Goal: Transaction & Acquisition: Purchase product/service

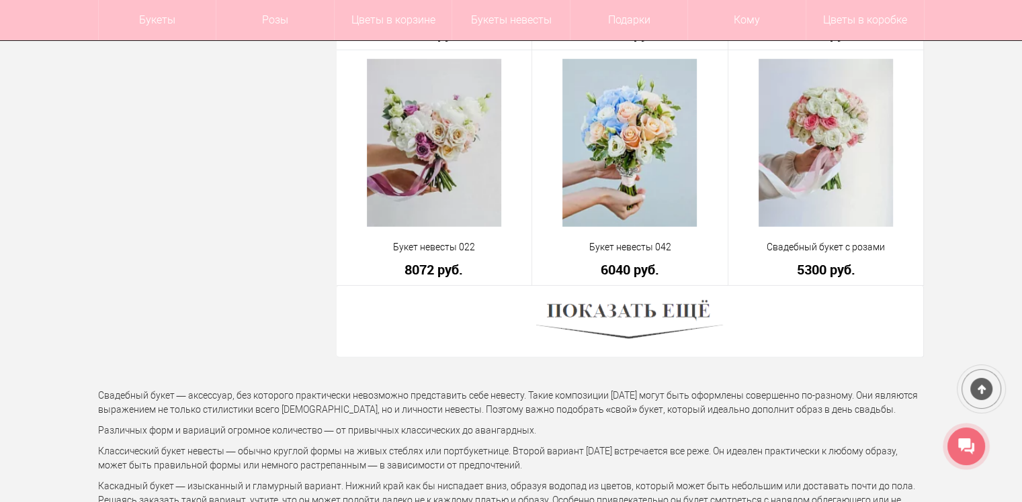
scroll to position [3896, 0]
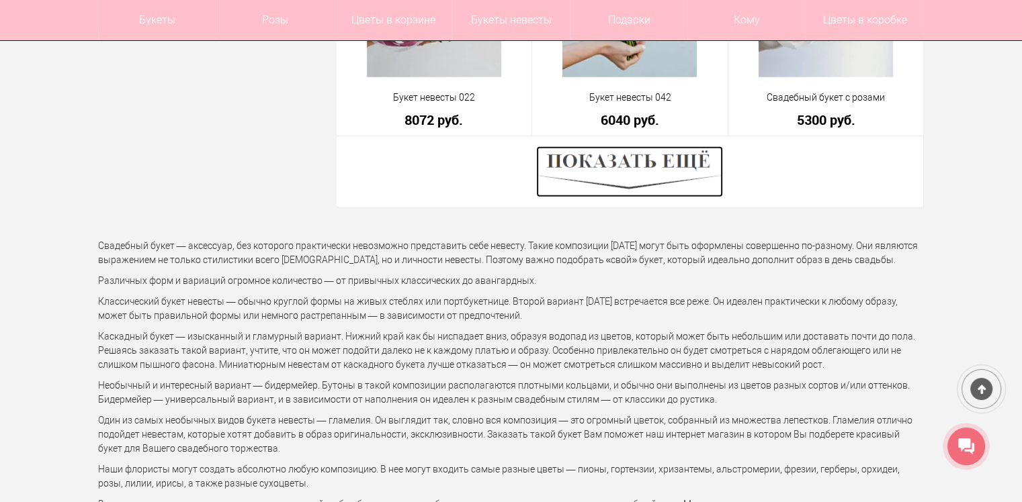
click at [631, 167] on img at bounding box center [629, 171] width 187 height 51
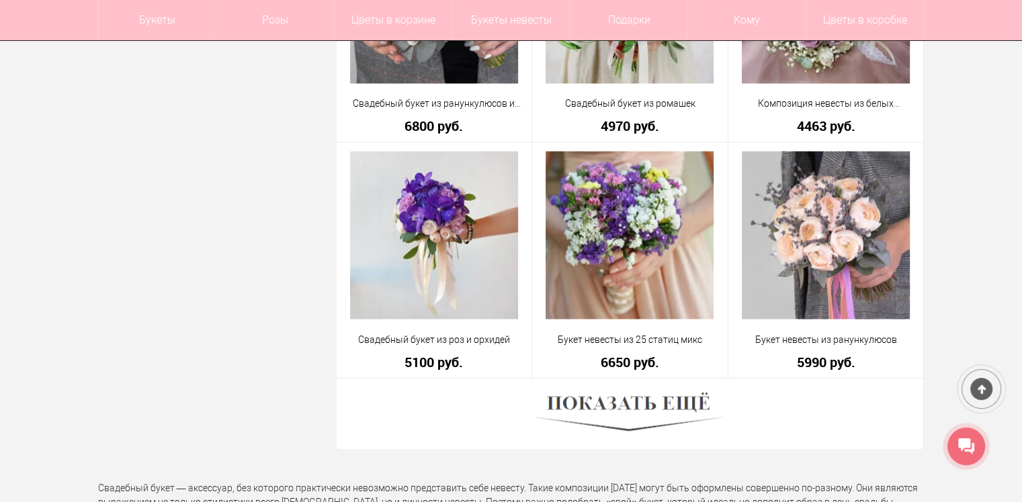
scroll to position [7590, 0]
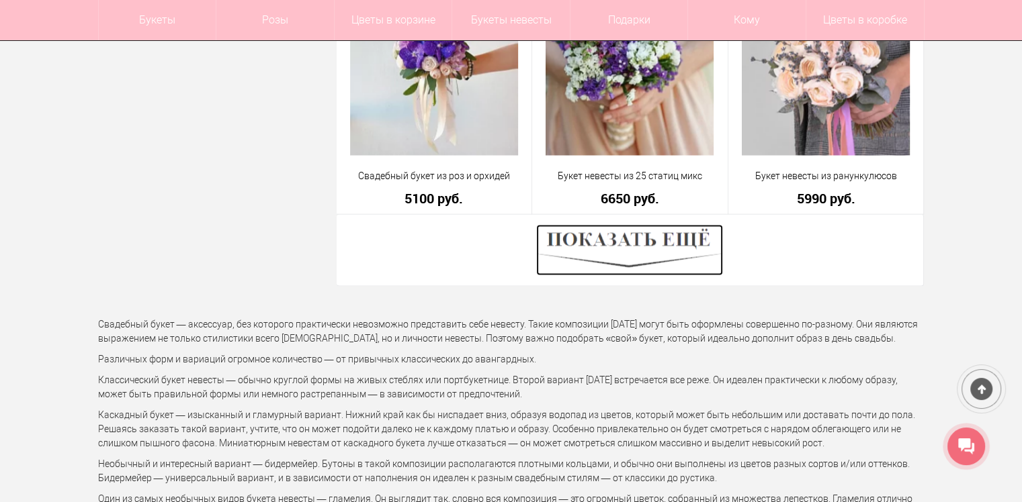
click at [603, 245] on img at bounding box center [629, 249] width 187 height 51
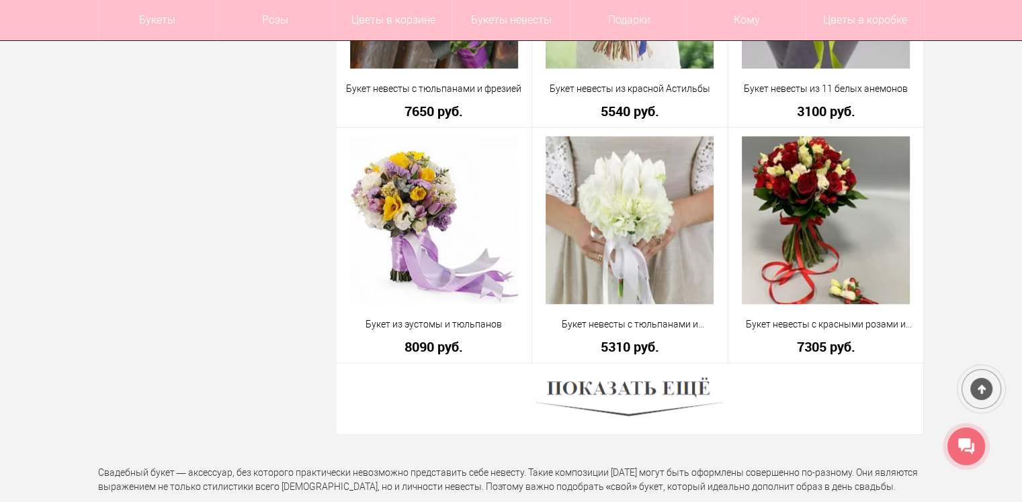
scroll to position [11284, 0]
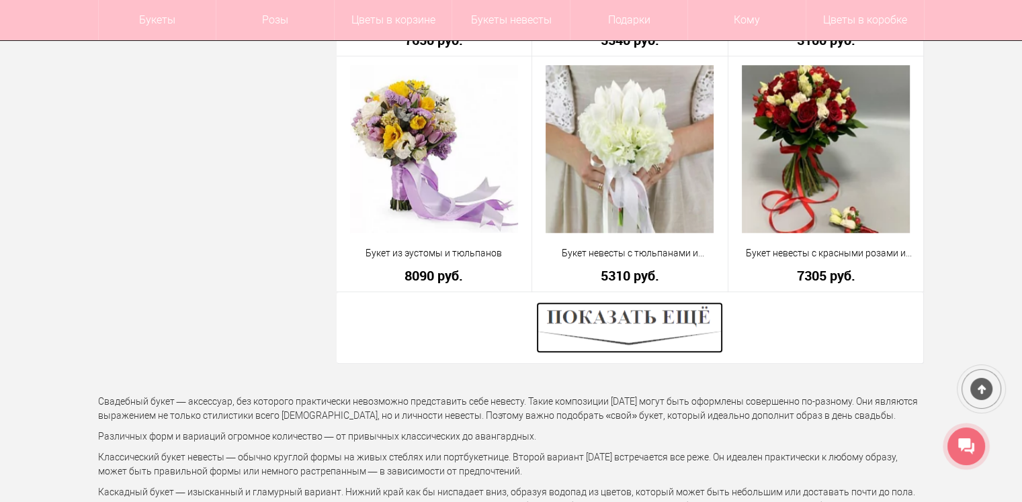
click at [622, 320] on img at bounding box center [629, 327] width 187 height 51
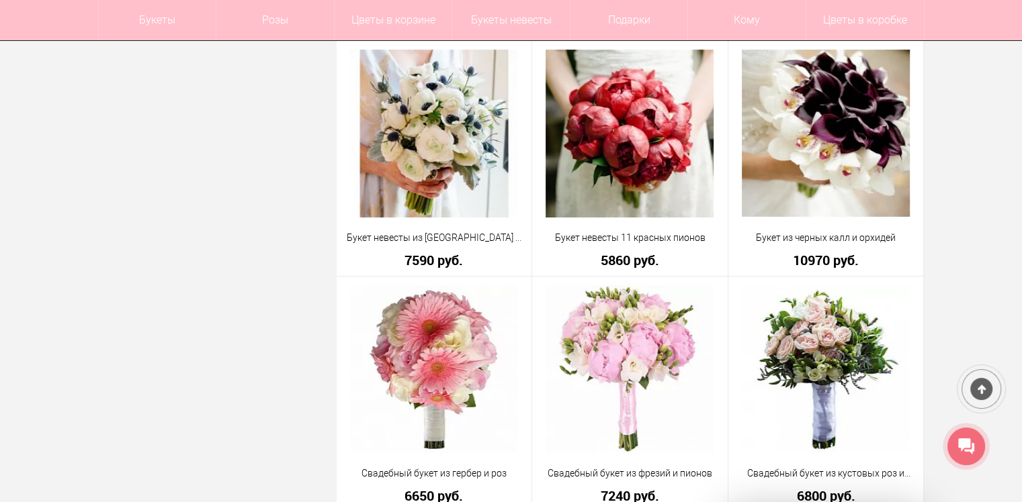
scroll to position [9806, 0]
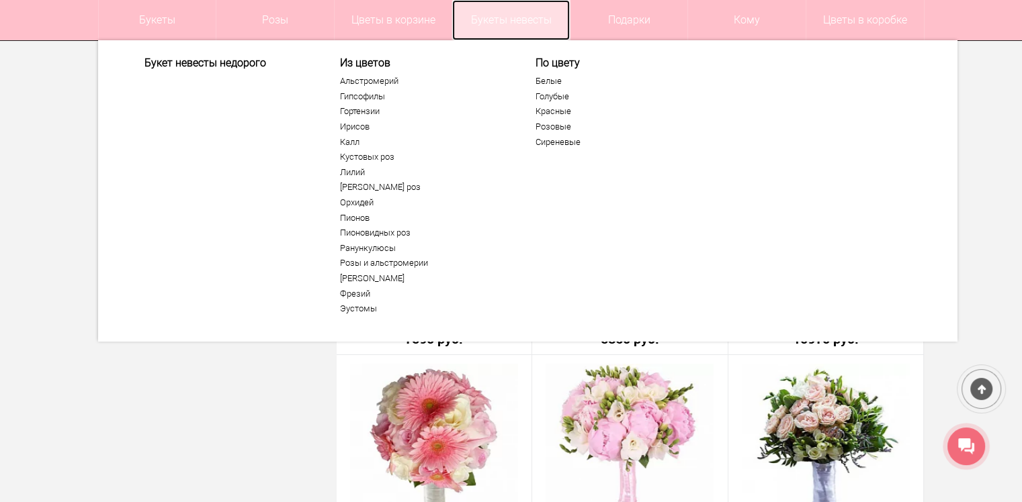
click at [502, 13] on link "Букеты невесты" at bounding box center [511, 20] width 118 height 40
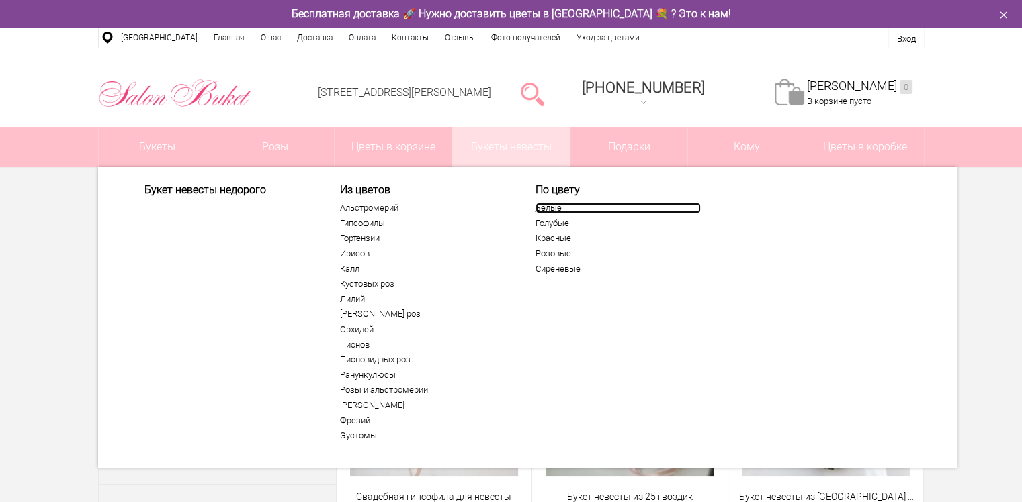
click at [545, 210] on link "Белые" at bounding box center [617, 208] width 165 height 11
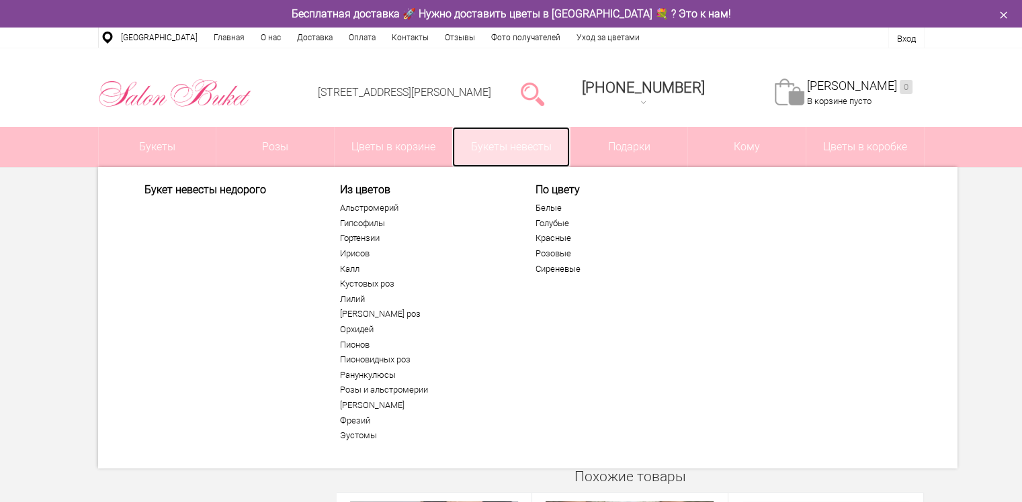
click at [513, 146] on link "Букеты невесты" at bounding box center [511, 147] width 118 height 40
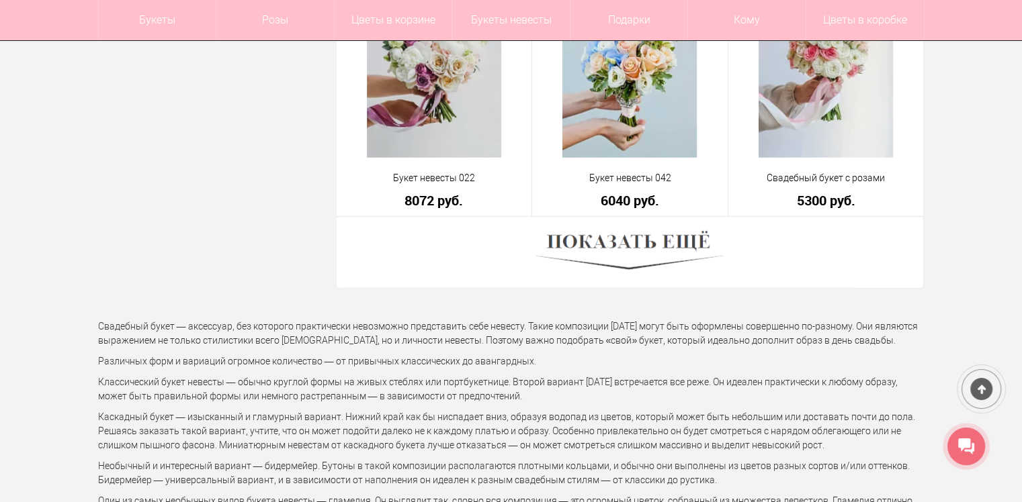
scroll to position [3829, 0]
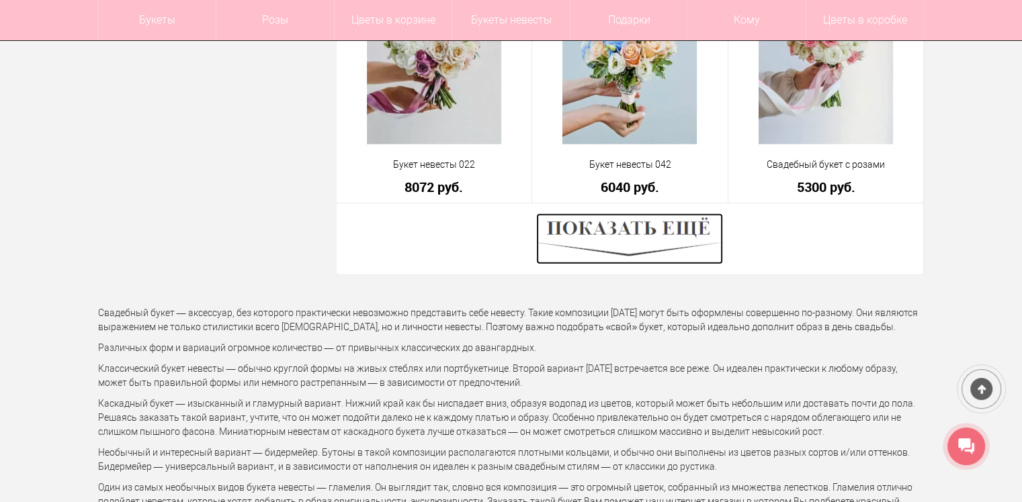
click at [667, 235] on img at bounding box center [629, 239] width 187 height 51
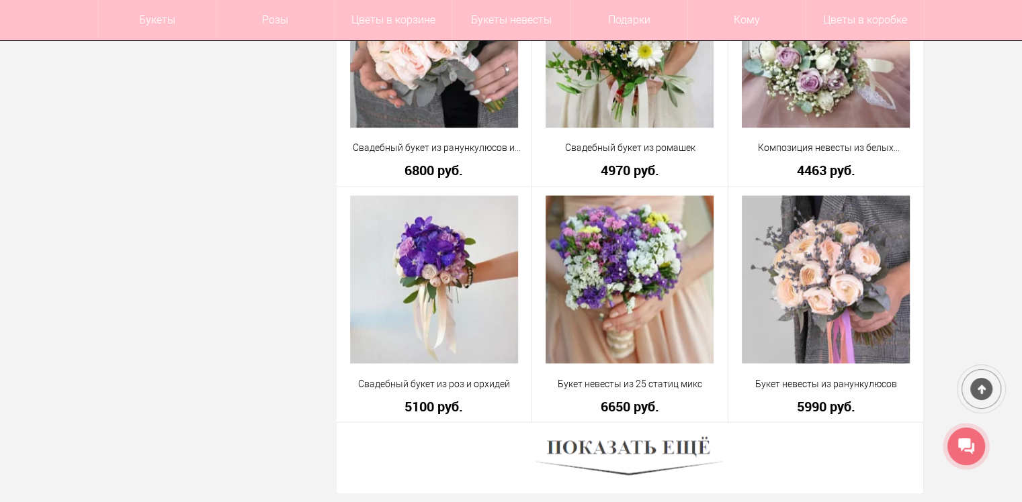
scroll to position [7388, 0]
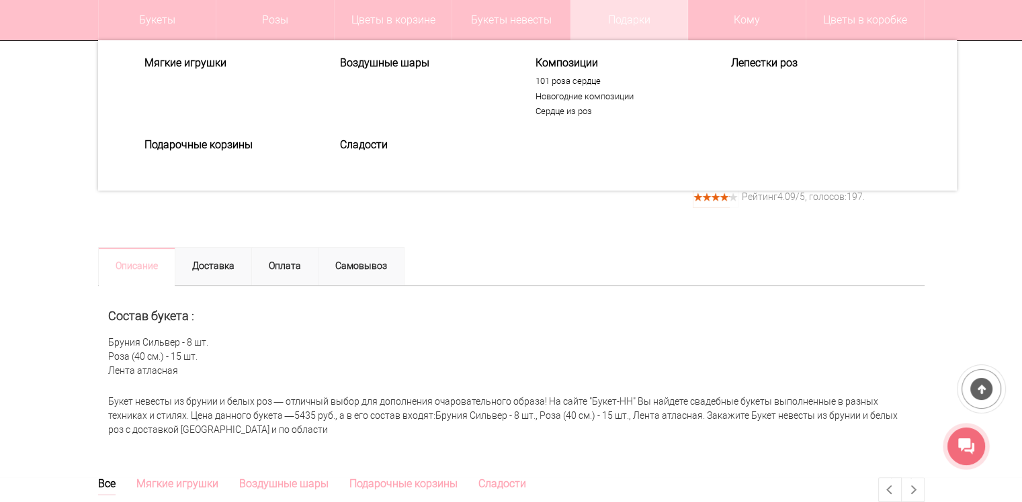
scroll to position [403, 0]
